Goal: Contribute content: Add original content to the website for others to see

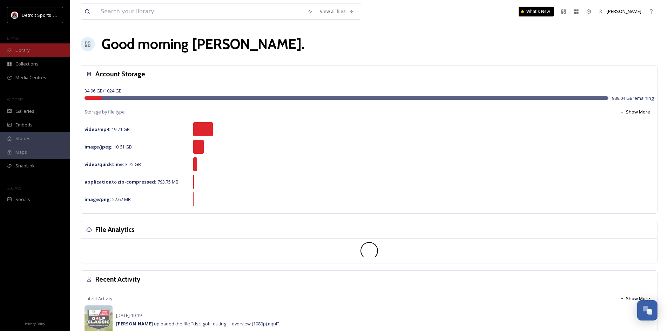
click at [28, 54] on div "Library" at bounding box center [35, 50] width 70 height 14
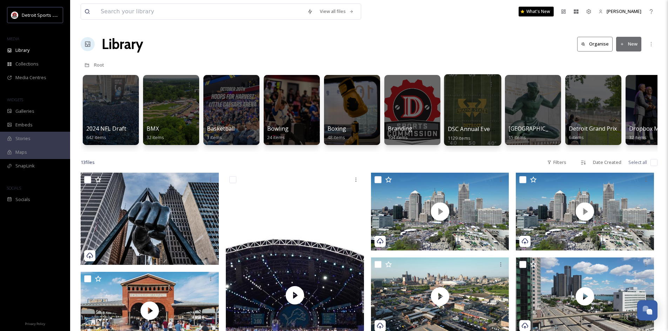
click at [471, 130] on span "DSC Annual Events" at bounding box center [473, 129] width 51 height 8
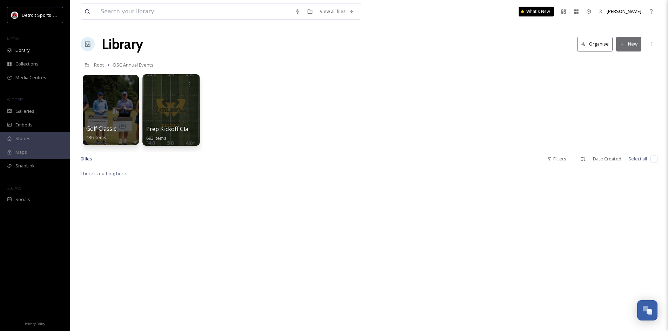
click at [178, 131] on span "Prep Kickoff Classic" at bounding box center [172, 129] width 52 height 8
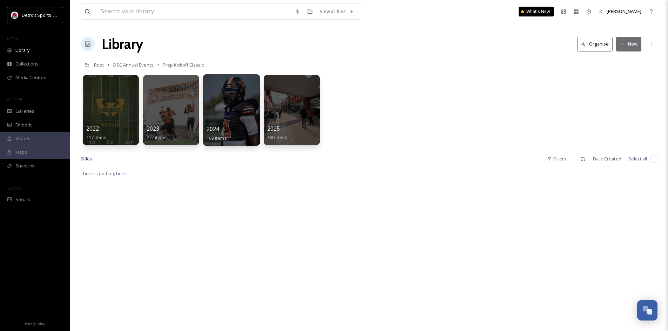
click at [243, 124] on div at bounding box center [231, 109] width 57 height 71
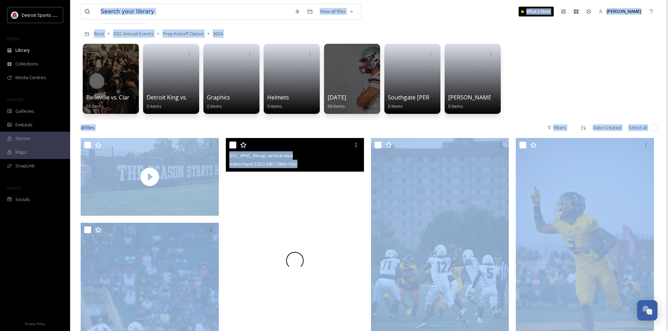
scroll to position [35, 0]
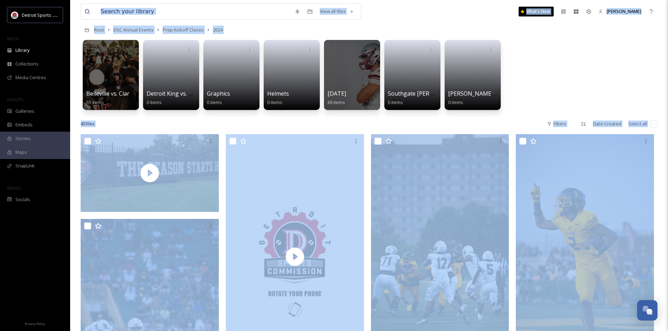
click at [511, 115] on div "Belleville vs. Clarkston 55 items Detroit King vs. Cleveland Heights 0 items Gr…" at bounding box center [369, 76] width 577 height 81
click at [251, 28] on div "Root DSC Annual Events Prep Kickoff Classic 2024" at bounding box center [369, 29] width 577 height 13
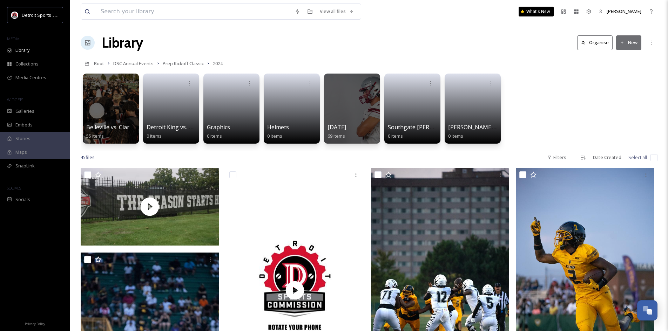
scroll to position [0, 0]
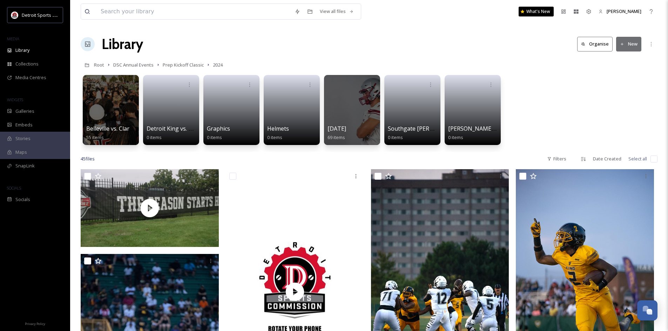
click at [629, 42] on button "New" at bounding box center [628, 44] width 25 height 14
click at [625, 63] on span "File Upload" at bounding box center [625, 60] width 23 height 7
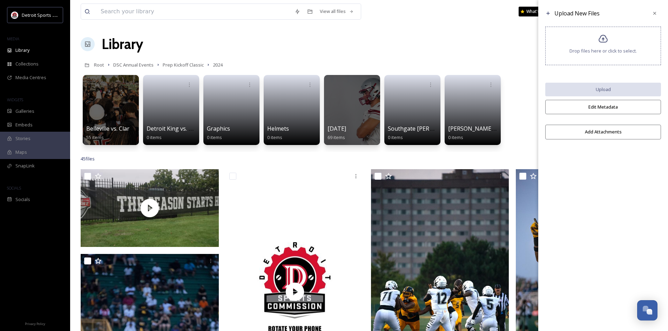
click at [598, 52] on span "Drop files here or click to select." at bounding box center [602, 51] width 67 height 7
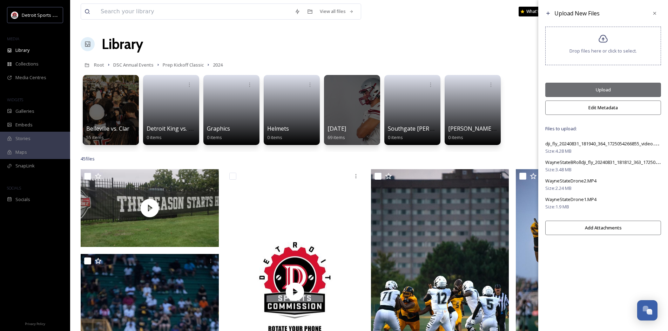
click at [605, 87] on button "Upload" at bounding box center [603, 90] width 116 height 14
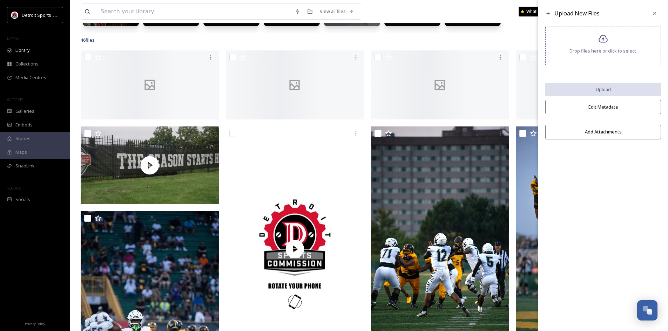
scroll to position [35, 0]
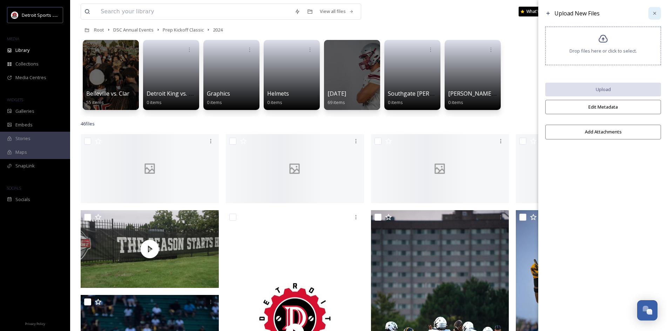
click at [652, 9] on div at bounding box center [654, 13] width 13 height 13
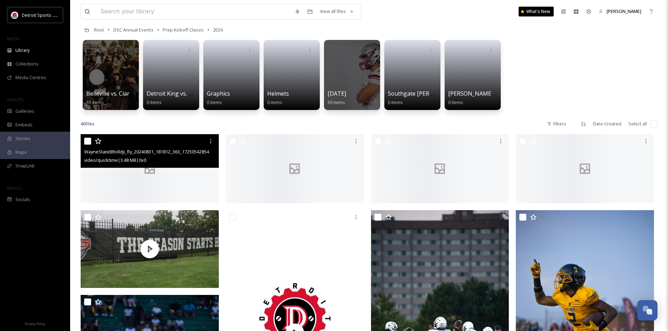
click at [173, 189] on div at bounding box center [150, 168] width 138 height 69
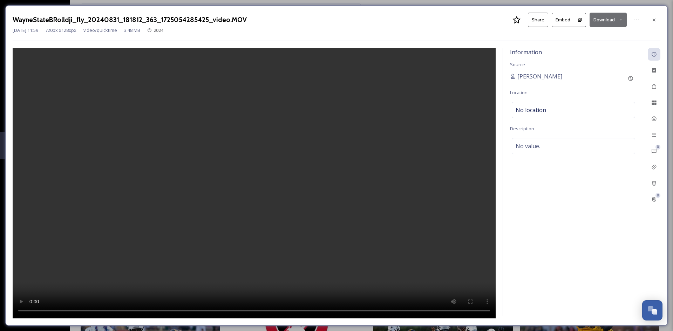
click at [655, 21] on icon at bounding box center [654, 20] width 6 height 6
